Goal: Information Seeking & Learning: Obtain resource

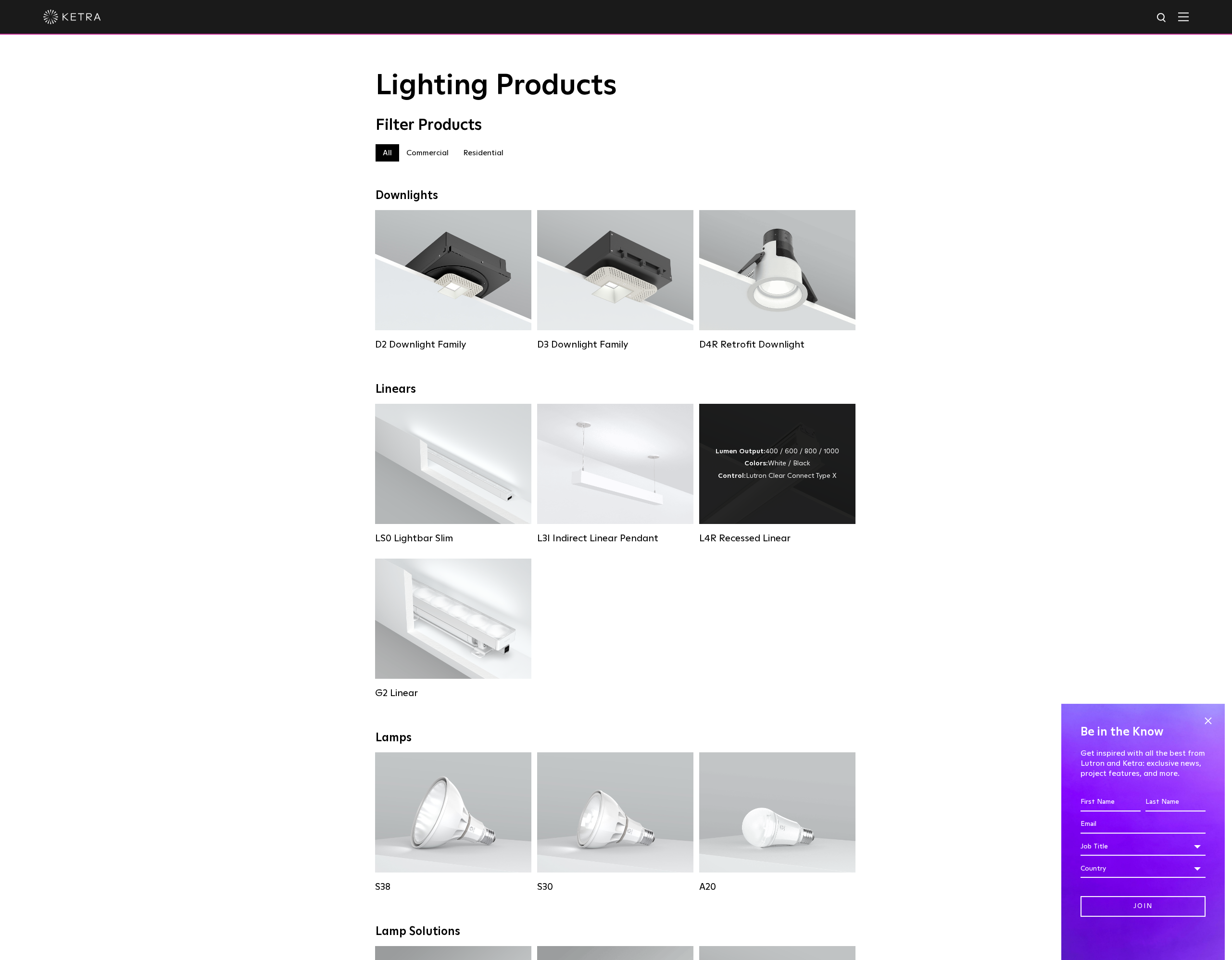
click at [755, 501] on div "Lumen Output: 400 / 600 / 800 / 1000 Colors: White / Black Control: Lutron Clea…" at bounding box center [777, 464] width 156 height 121
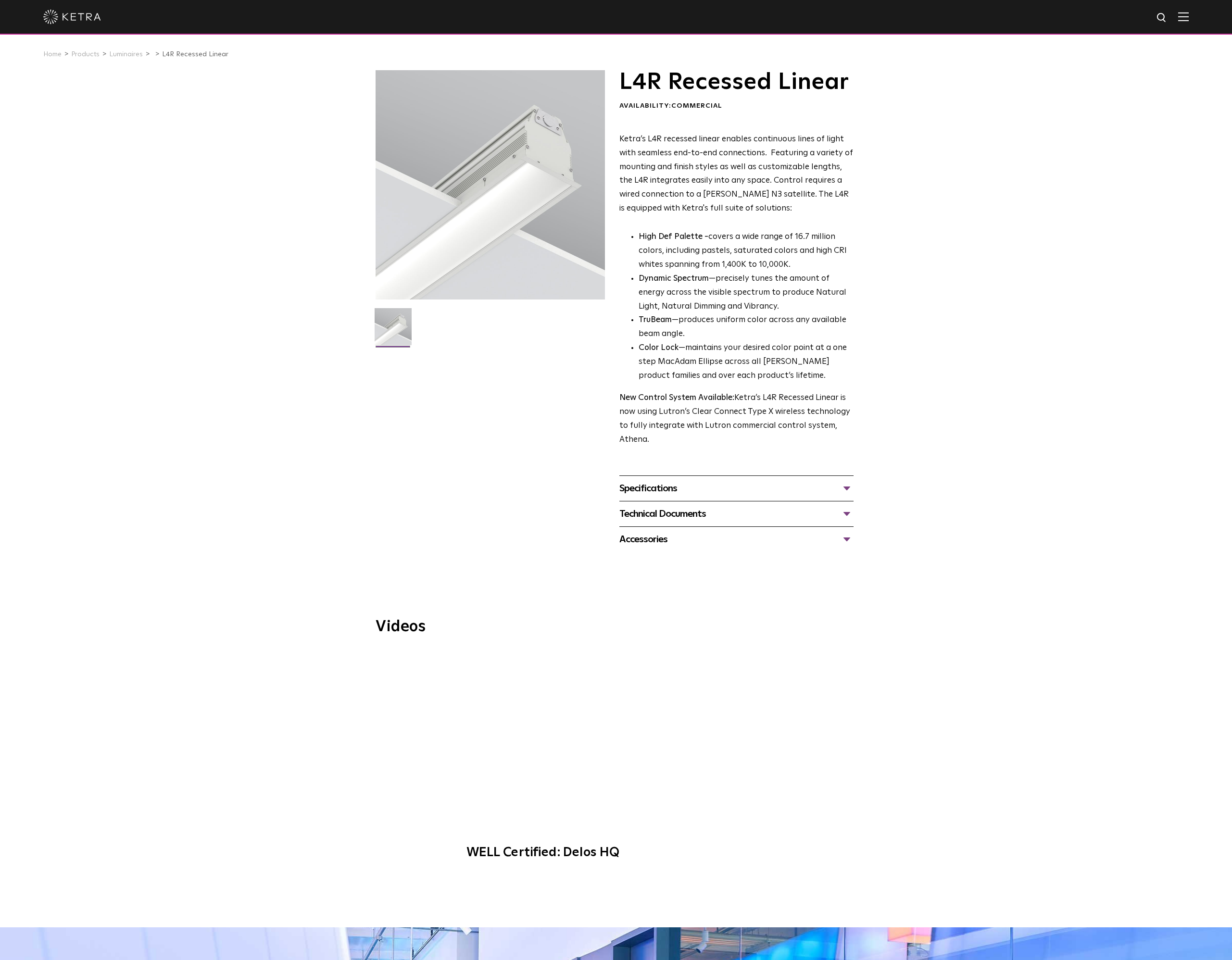
click at [749, 494] on div "Specifications" at bounding box center [737, 488] width 234 height 16
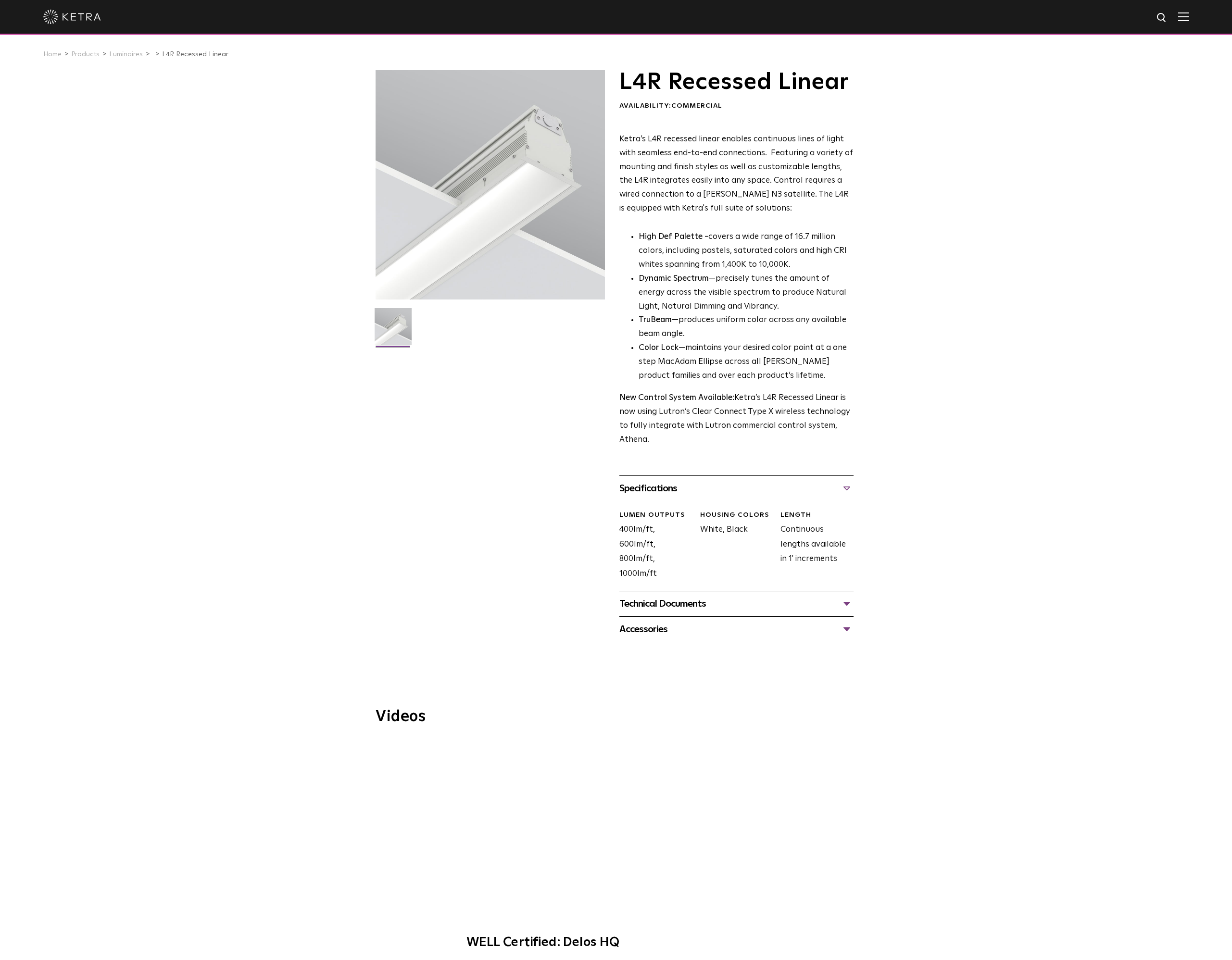
click at [830, 603] on div "Technical Documents" at bounding box center [737, 604] width 234 height 16
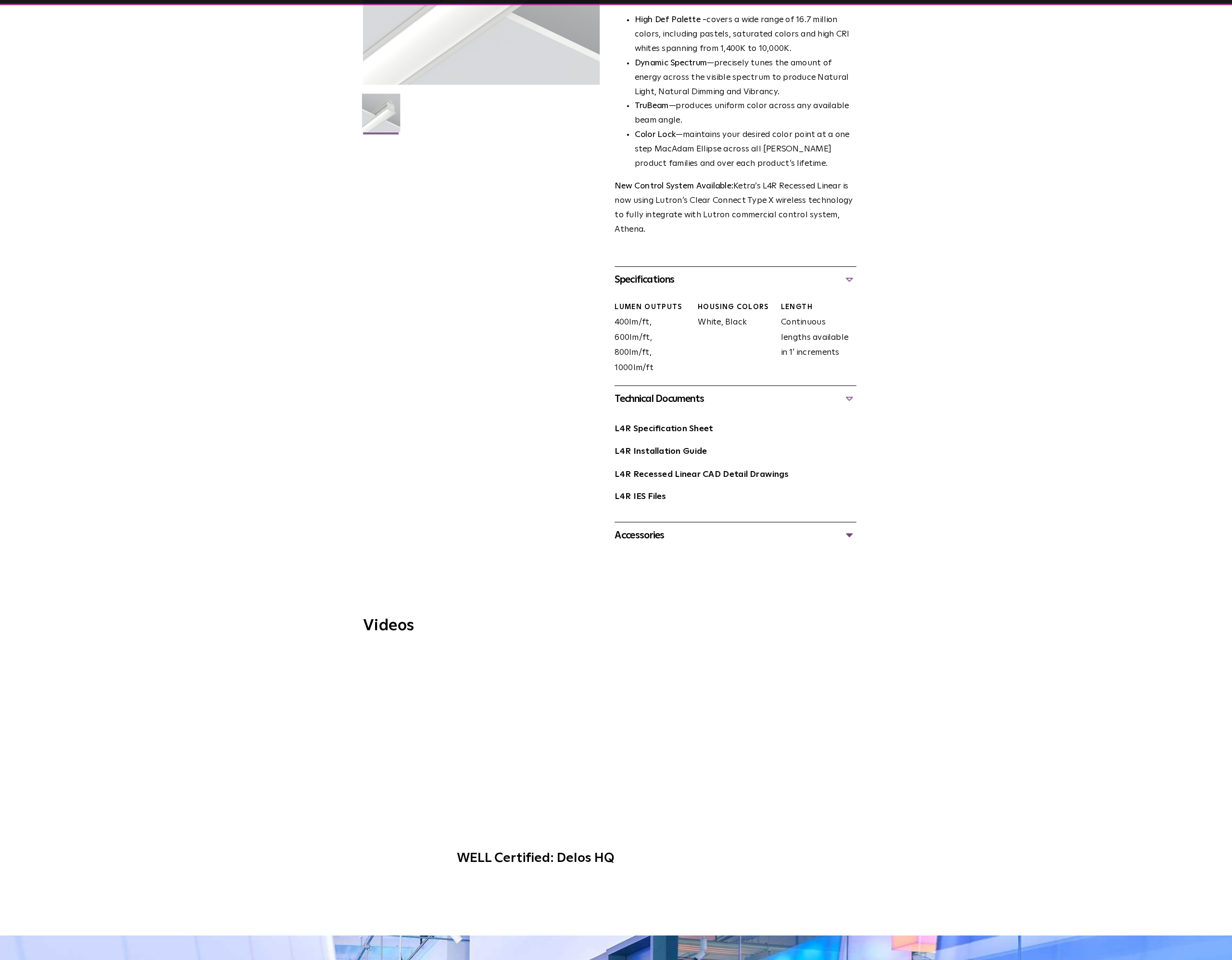
scroll to position [202, 0]
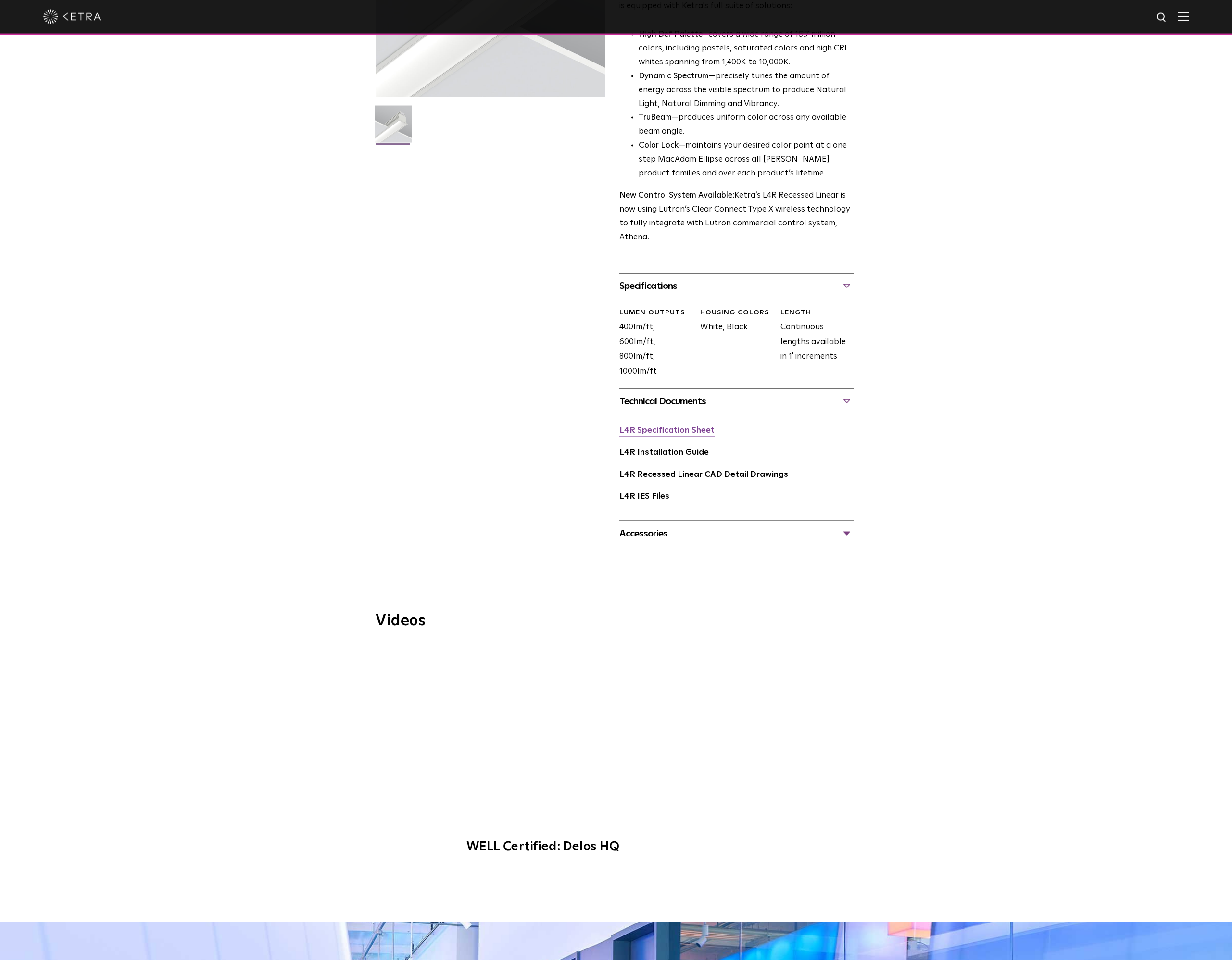
click at [662, 432] on link "L4R Specification Sheet" at bounding box center [667, 431] width 95 height 8
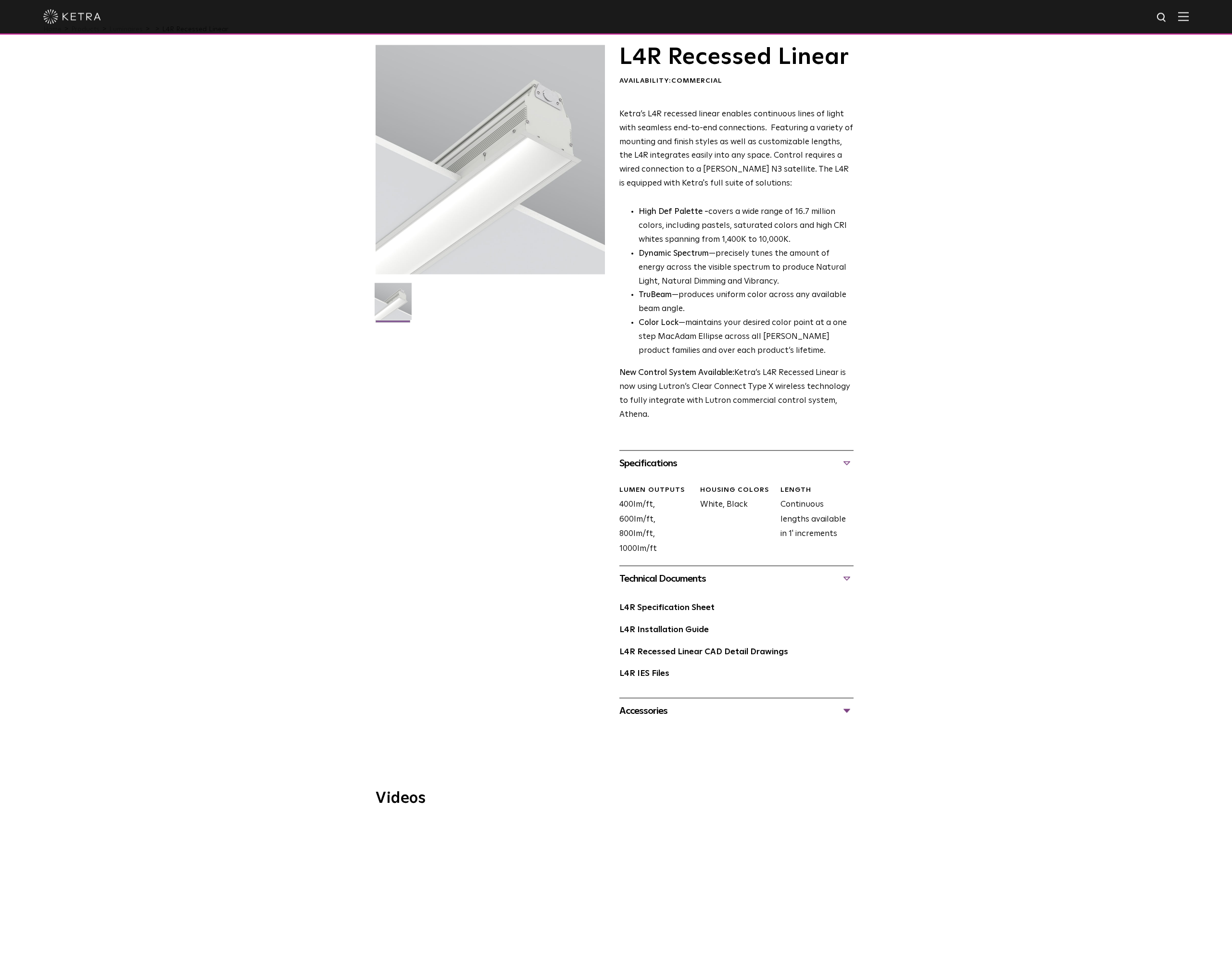
scroll to position [0, 0]
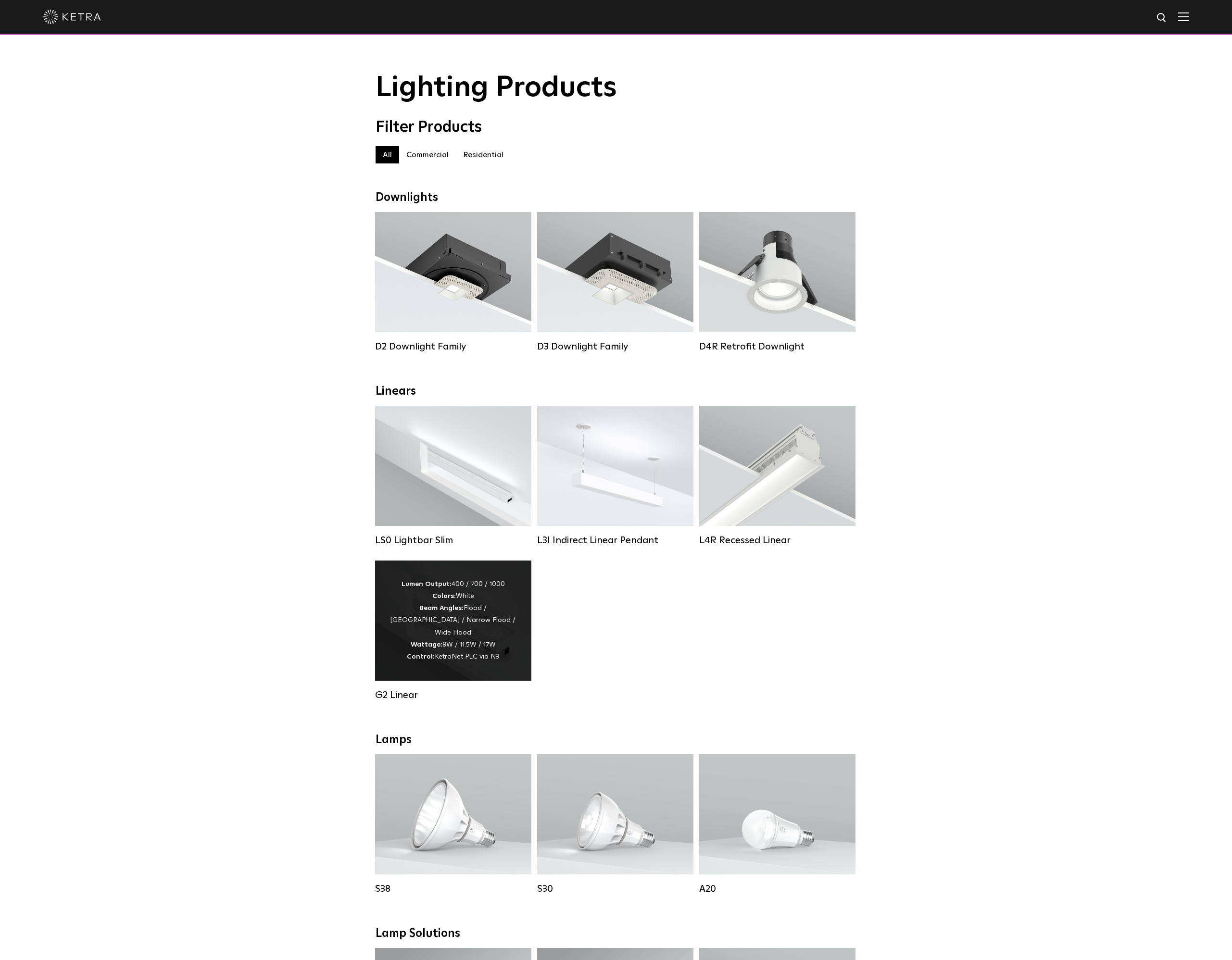
scroll to position [1, 0]
click at [515, 678] on div "Lumen Output: 400 / 700 / 1000 Colors: White Beam Angles: Flood / Graze / Narro…" at bounding box center [453, 619] width 156 height 121
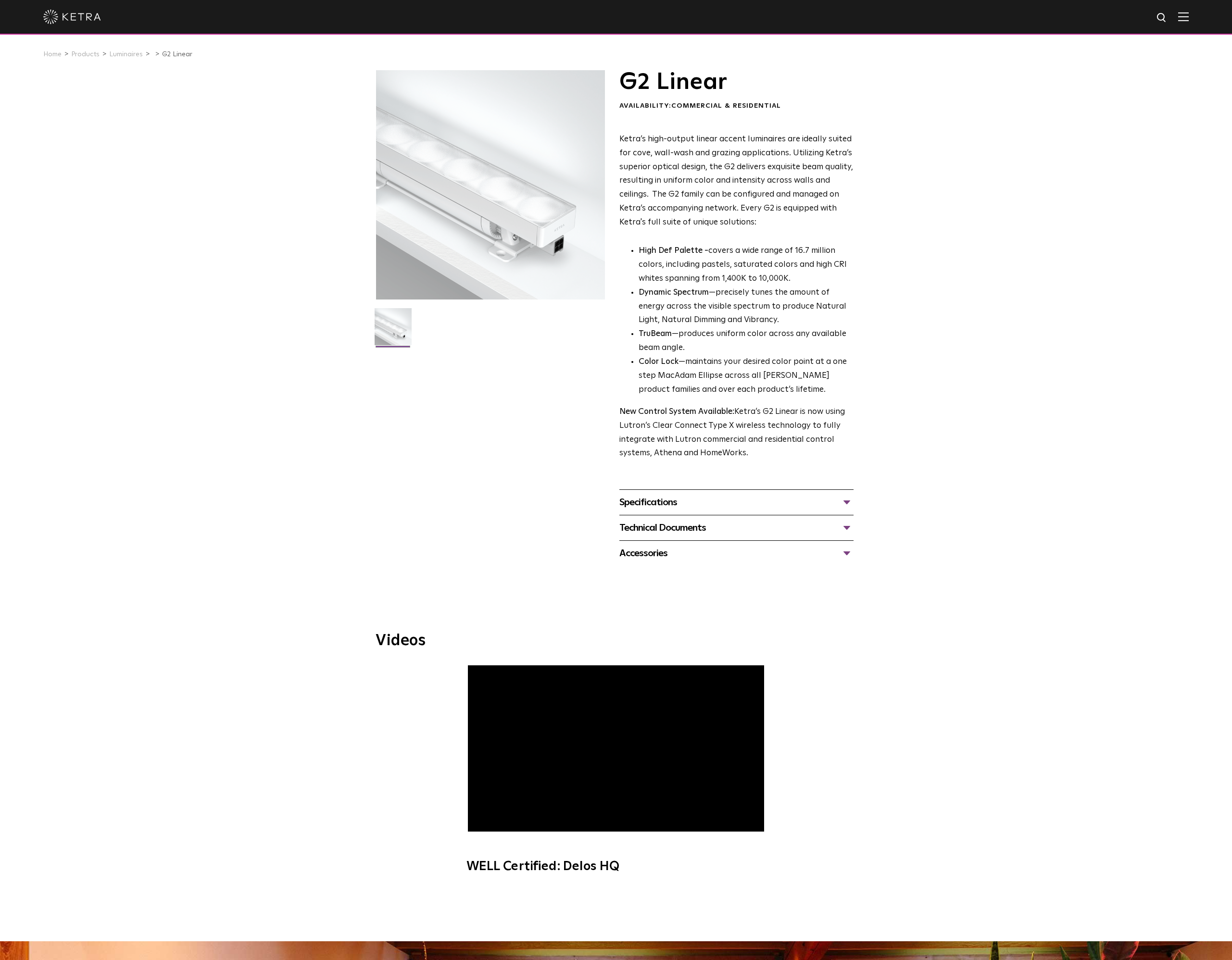
click at [683, 506] on div "Specifications" at bounding box center [737, 502] width 234 height 16
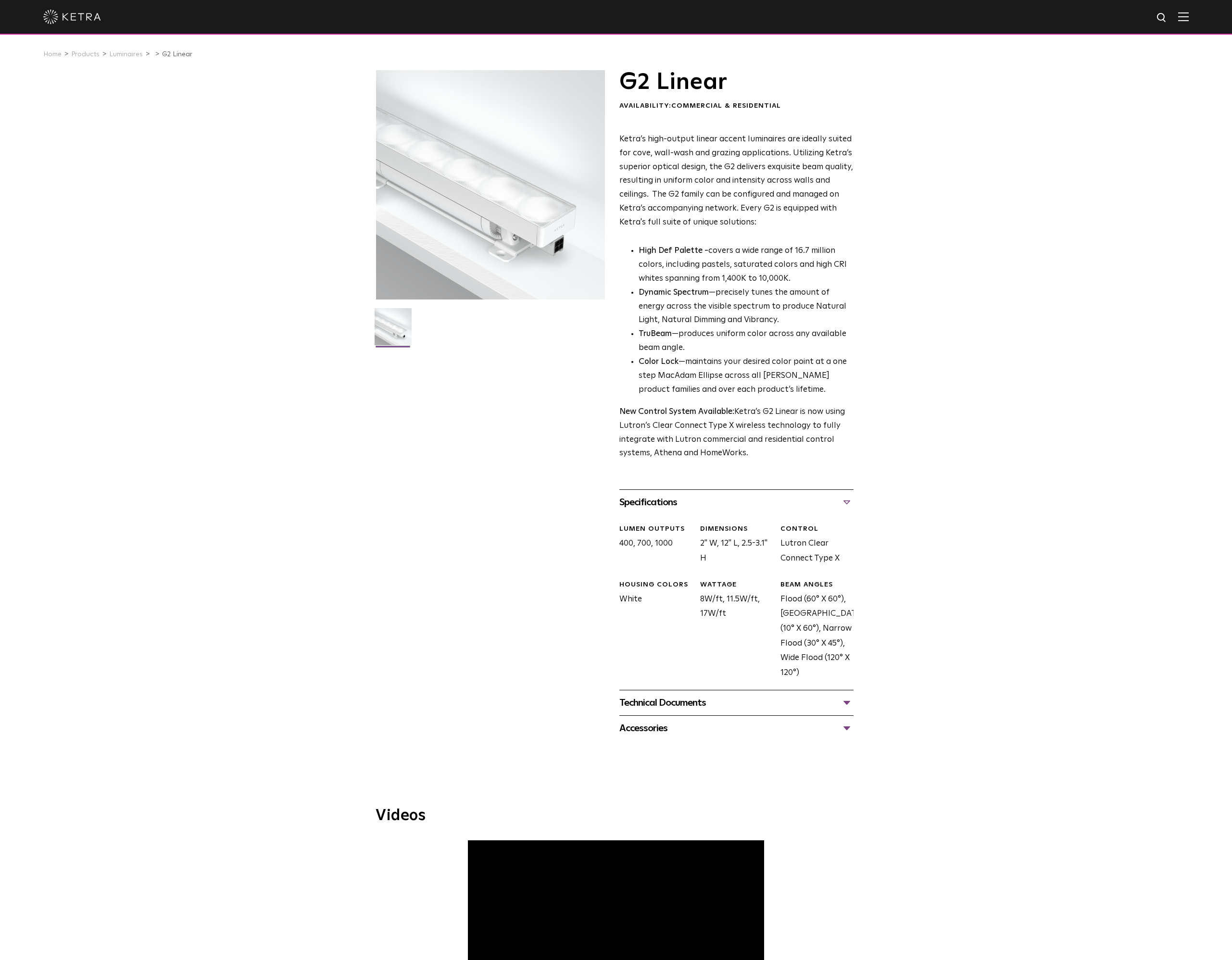
click at [820, 705] on div "Technical Documents" at bounding box center [737, 703] width 234 height 16
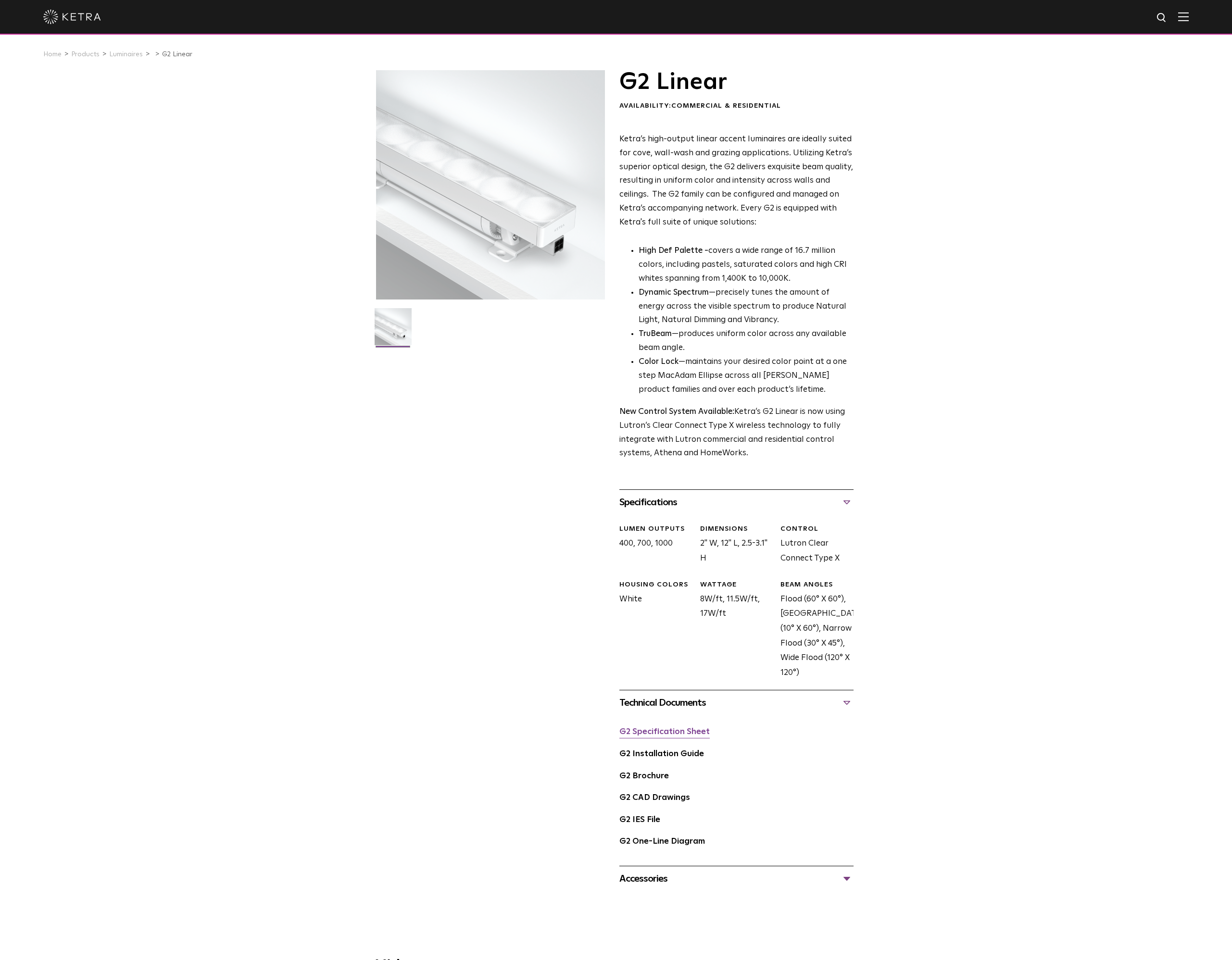
click at [666, 736] on link "G2 Specification Sheet" at bounding box center [664, 732] width 90 height 8
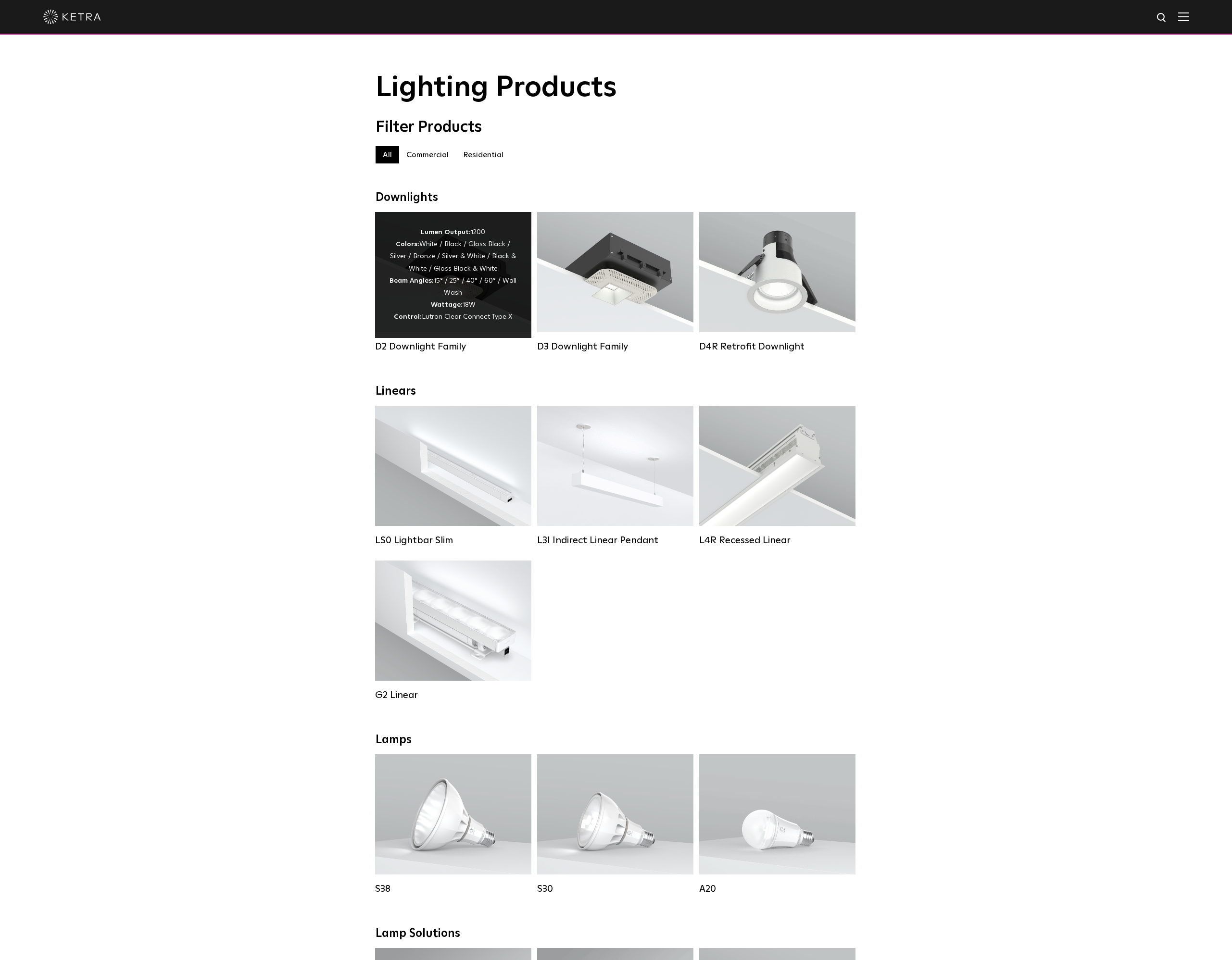
click at [445, 290] on div "Lumen Output: 1200 Colors: White / Black / Gloss Black / Silver / Bronze / Silv…" at bounding box center [453, 274] width 127 height 97
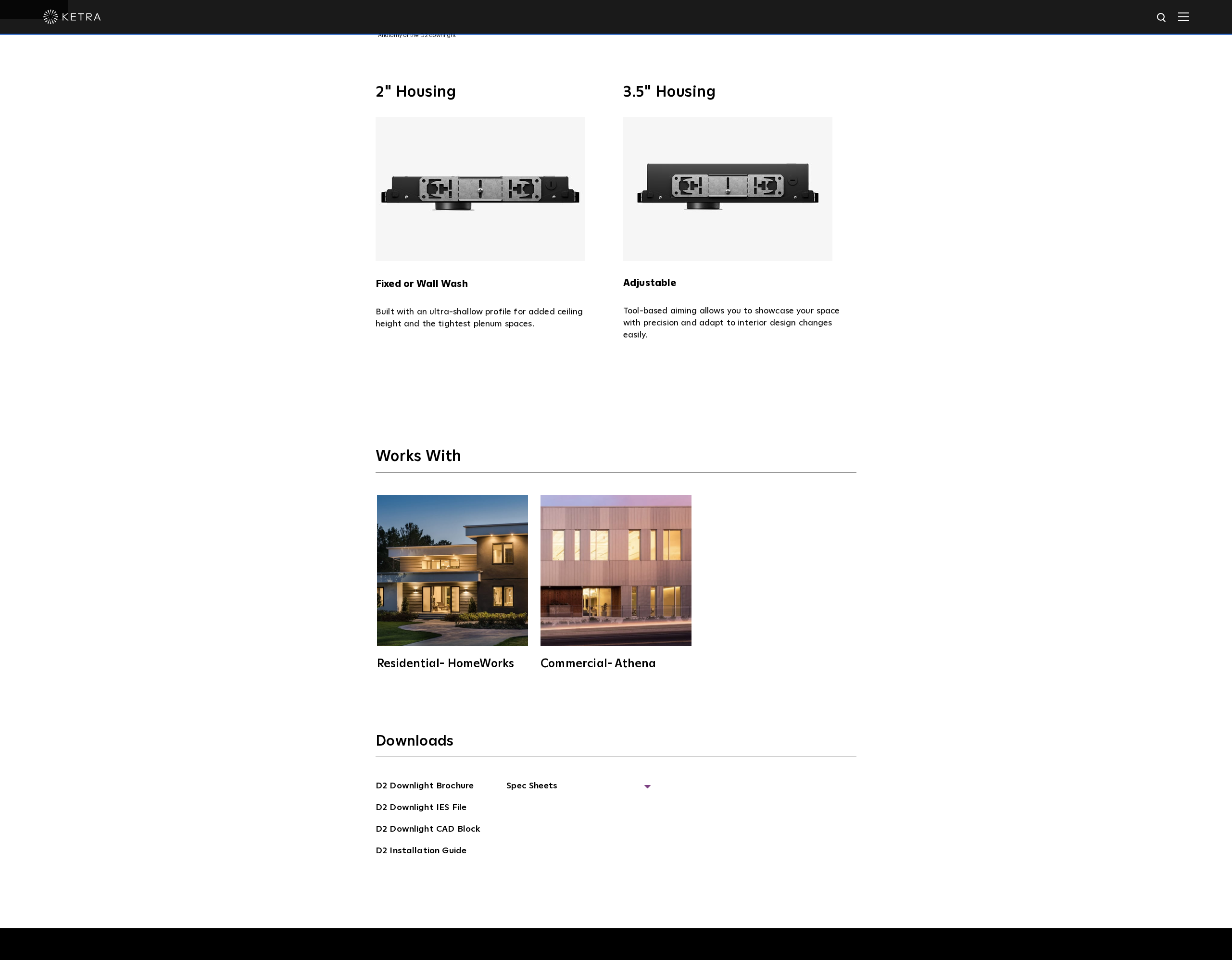
scroll to position [4316, 0]
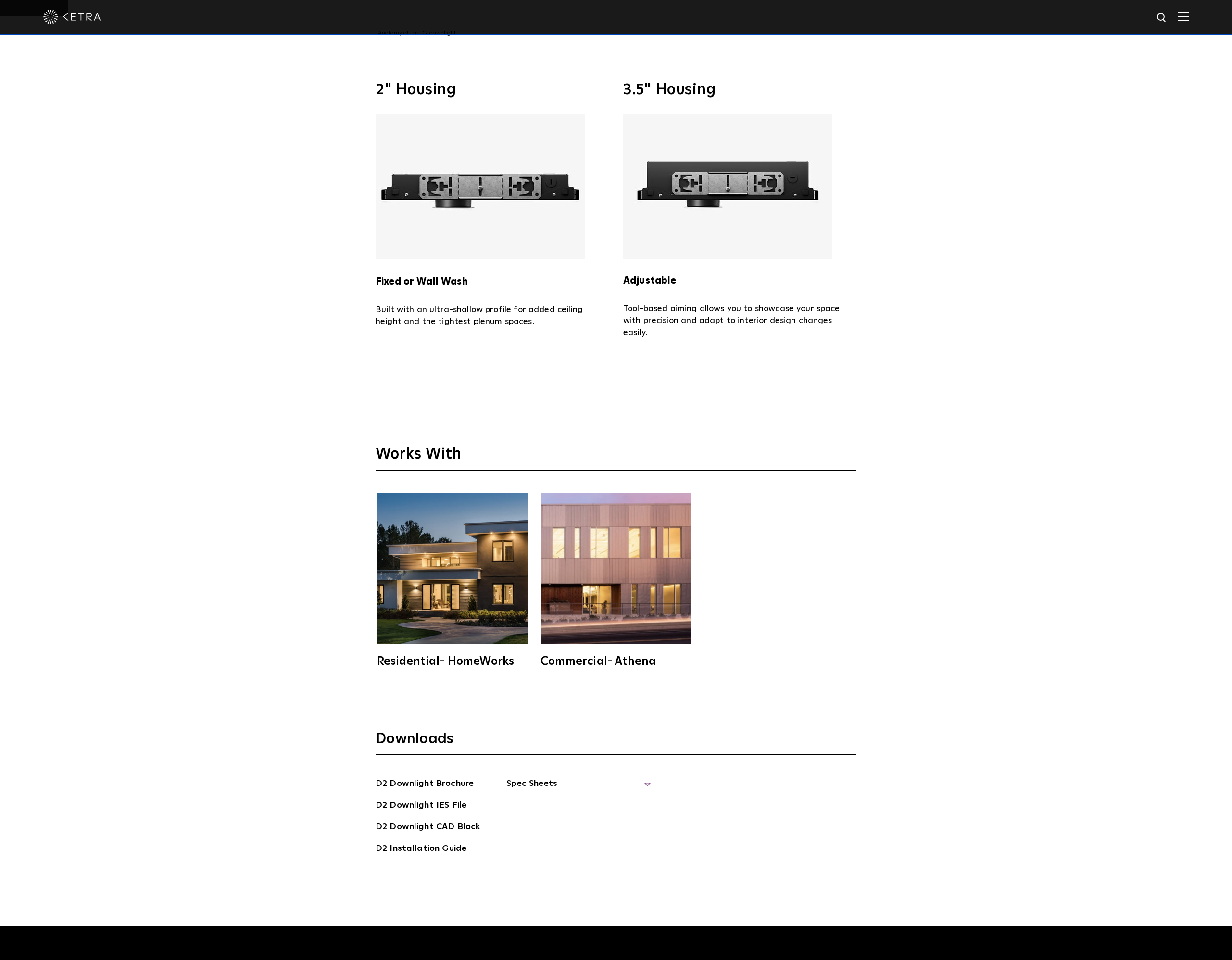
click at [561, 777] on span "Spec Sheets" at bounding box center [578, 787] width 144 height 21
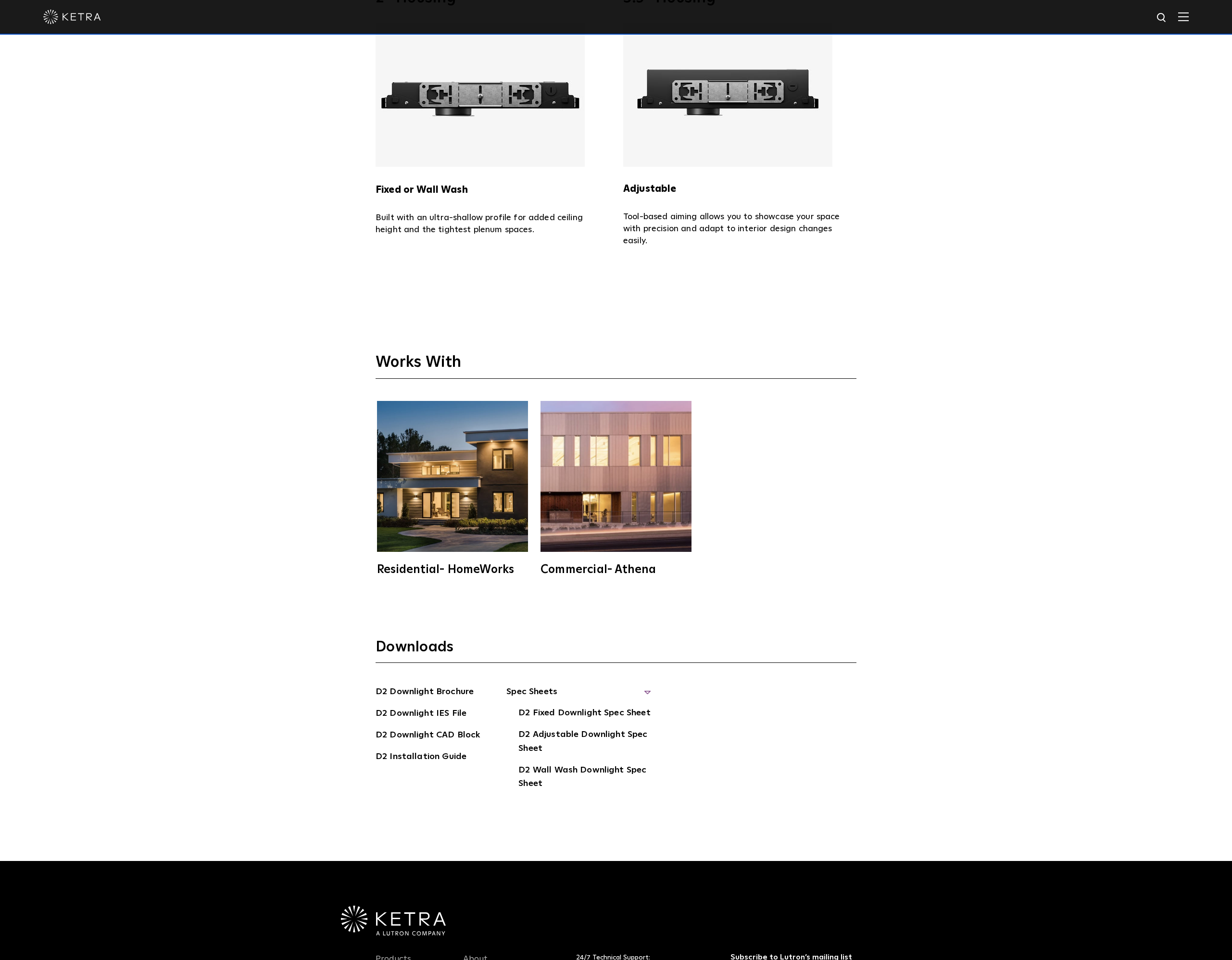
scroll to position [4409, 0]
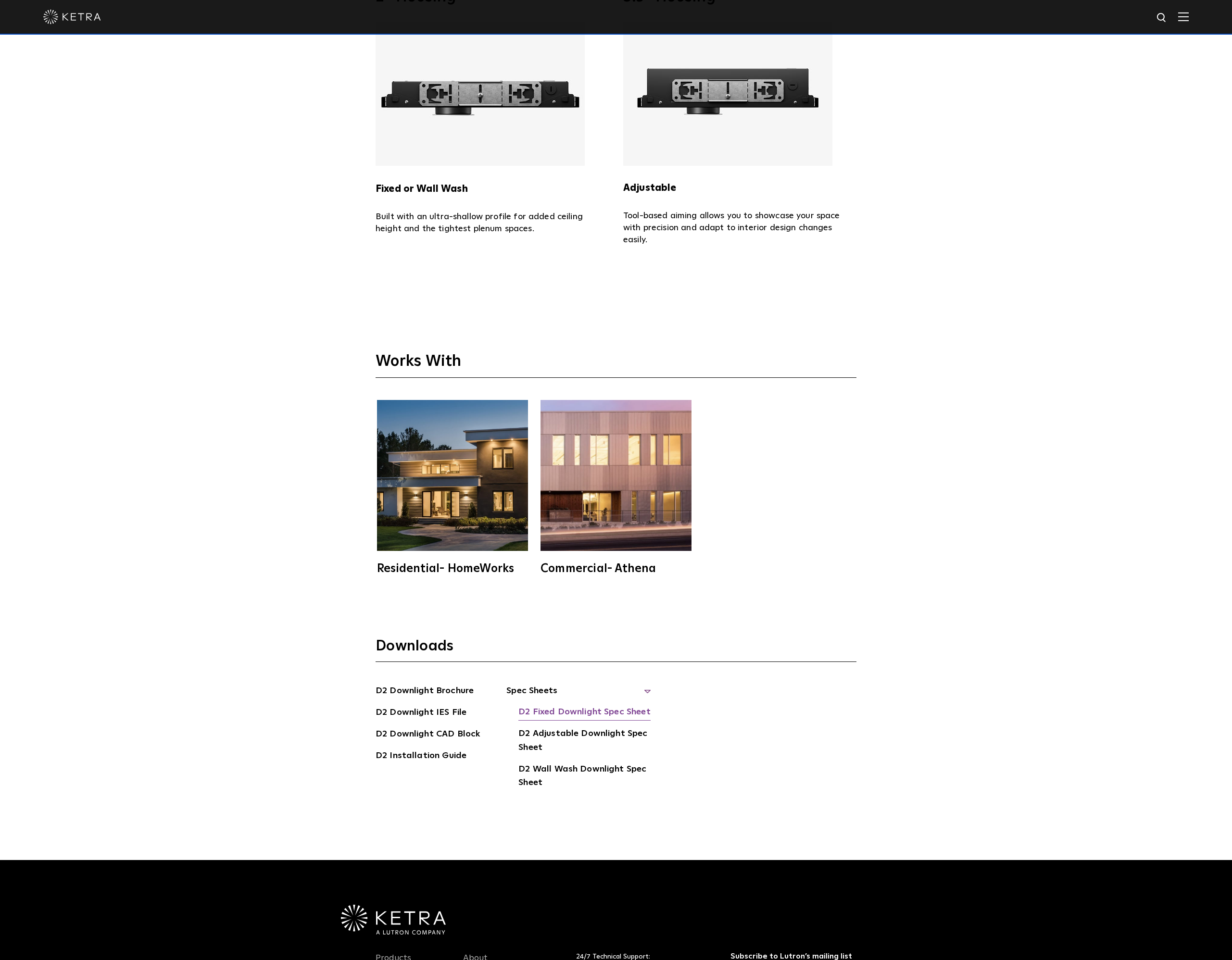
click at [575, 705] on link "D2 Fixed Downlight Spec Sheet" at bounding box center [584, 713] width 132 height 16
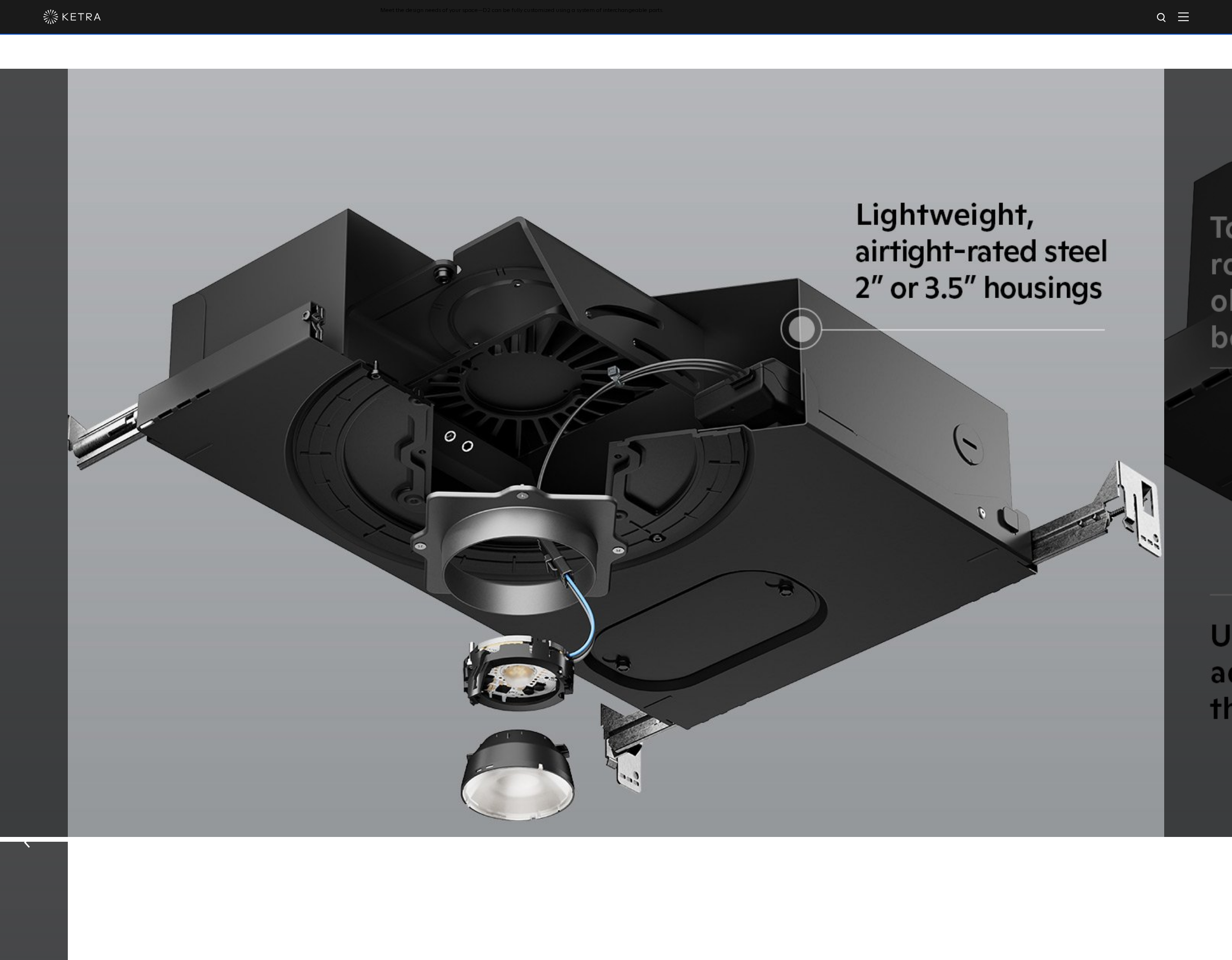
scroll to position [2724, 0]
